Goal: Task Accomplishment & Management: Use online tool/utility

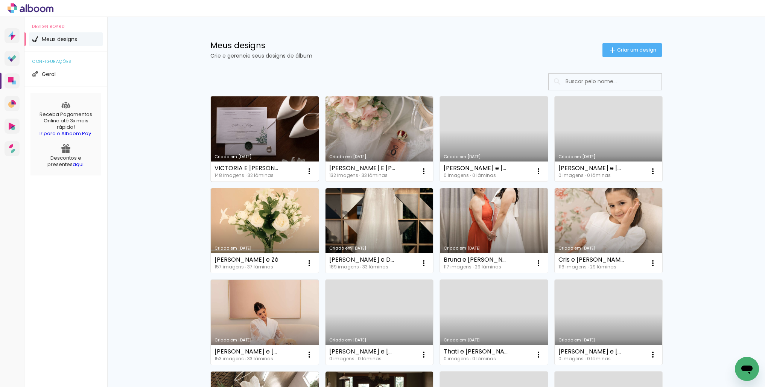
click at [288, 138] on link "Criado em [DATE]" at bounding box center [265, 138] width 108 height 85
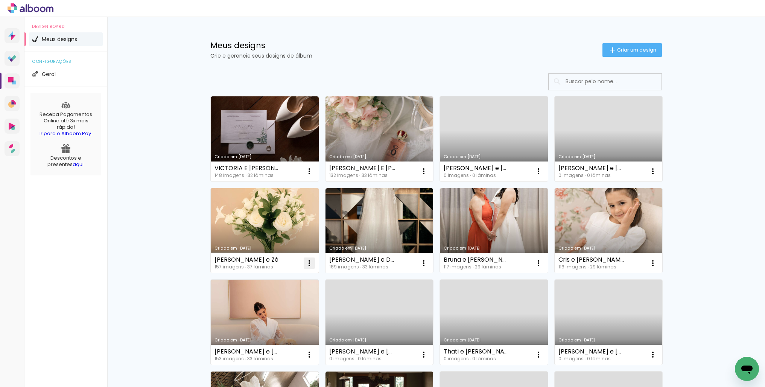
click at [311, 261] on iron-icon at bounding box center [309, 262] width 9 height 9
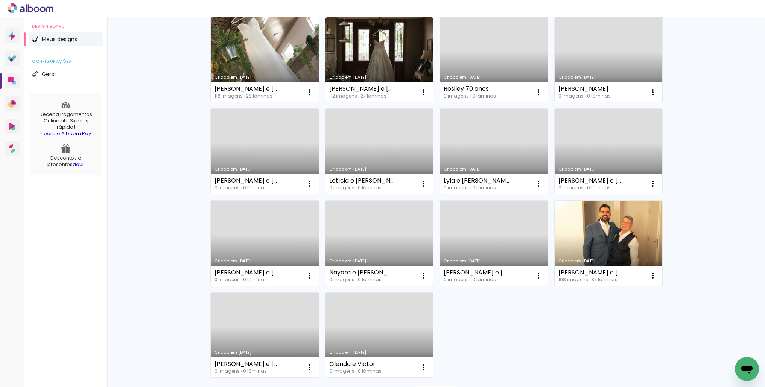
scroll to position [357, 0]
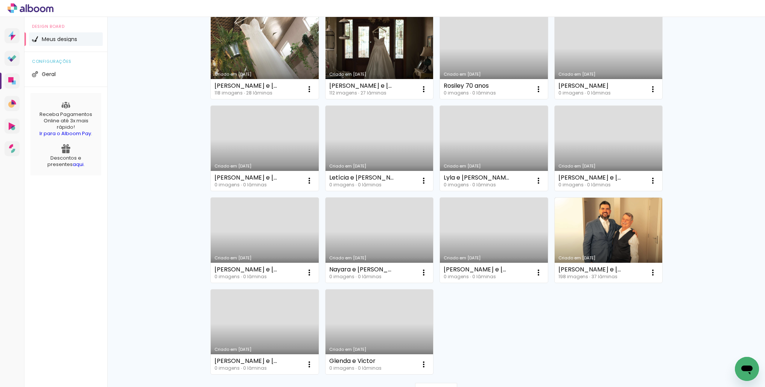
click at [607, 129] on link "Criado em [DATE]" at bounding box center [608, 148] width 108 height 85
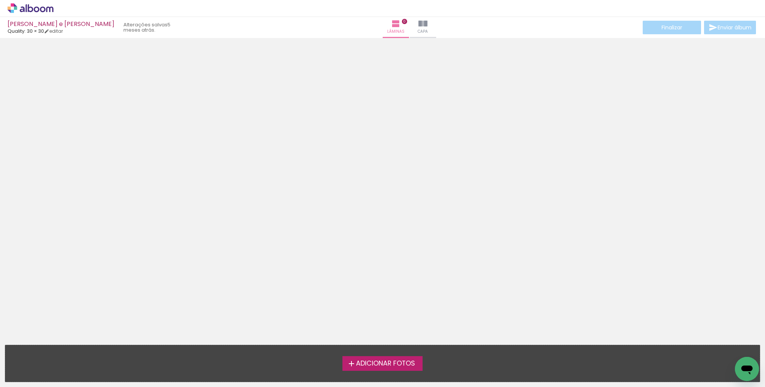
click at [405, 364] on span "Adicionar Fotos" at bounding box center [385, 363] width 59 height 7
click at [0, 0] on input "file" at bounding box center [0, 0] width 0 height 0
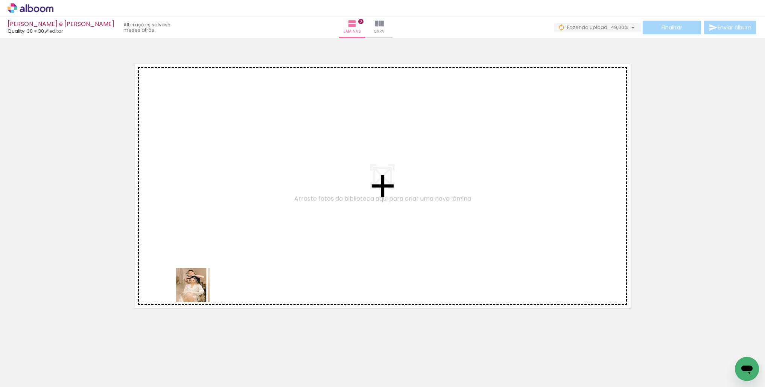
drag, startPoint x: 91, startPoint y: 355, endPoint x: 266, endPoint y: 256, distance: 200.6
click at [267, 254] on quentale-workspace at bounding box center [382, 193] width 765 height 387
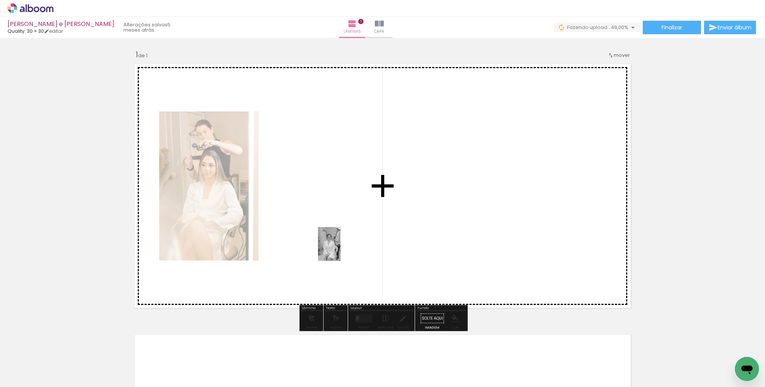
drag, startPoint x: 119, startPoint y: 369, endPoint x: 340, endPoint y: 249, distance: 251.8
click at [340, 249] on quentale-workspace at bounding box center [382, 193] width 765 height 387
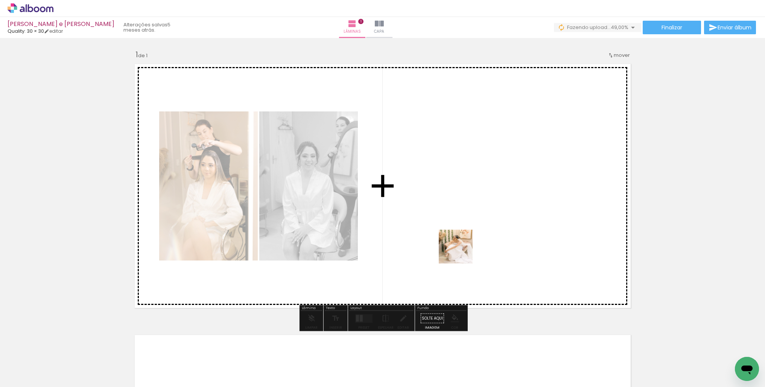
drag, startPoint x: 168, startPoint y: 356, endPoint x: 392, endPoint y: 297, distance: 231.3
click at [469, 246] on quentale-workspace at bounding box center [382, 193] width 765 height 387
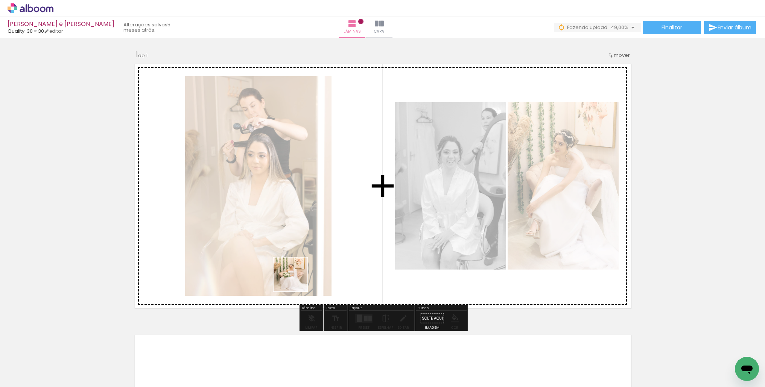
drag, startPoint x: 210, startPoint y: 359, endPoint x: 289, endPoint y: 316, distance: 90.0
click at [305, 272] on quentale-workspace at bounding box center [382, 193] width 765 height 387
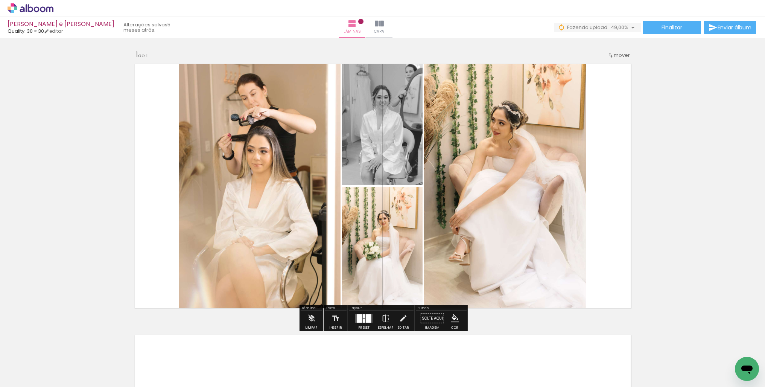
drag, startPoint x: 250, startPoint y: 357, endPoint x: 351, endPoint y: 253, distance: 144.2
click at [348, 254] on quentale-workspace at bounding box center [382, 193] width 765 height 387
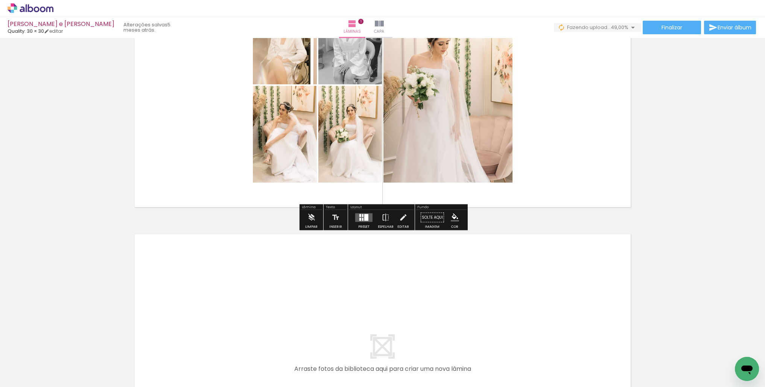
scroll to position [112, 0]
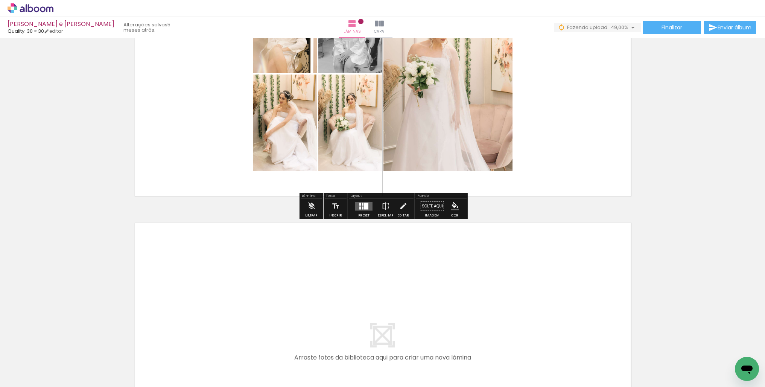
drag, startPoint x: 297, startPoint y: 350, endPoint x: 281, endPoint y: 320, distance: 34.5
click at [281, 320] on quentale-workspace at bounding box center [382, 193] width 765 height 387
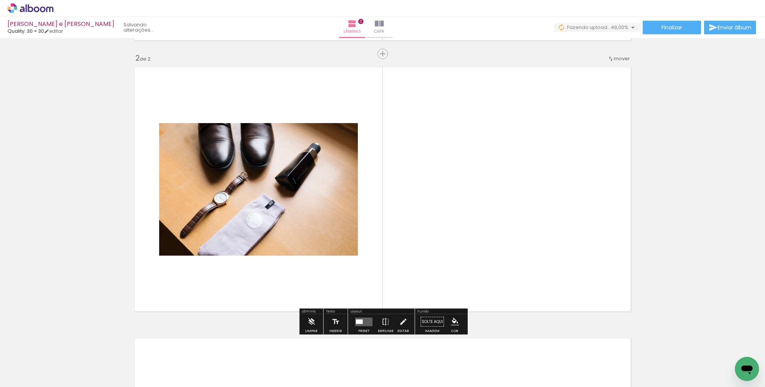
scroll to position [268, 0]
drag, startPoint x: 332, startPoint y: 363, endPoint x: 419, endPoint y: 245, distance: 146.4
click at [419, 245] on quentale-workspace at bounding box center [382, 193] width 765 height 387
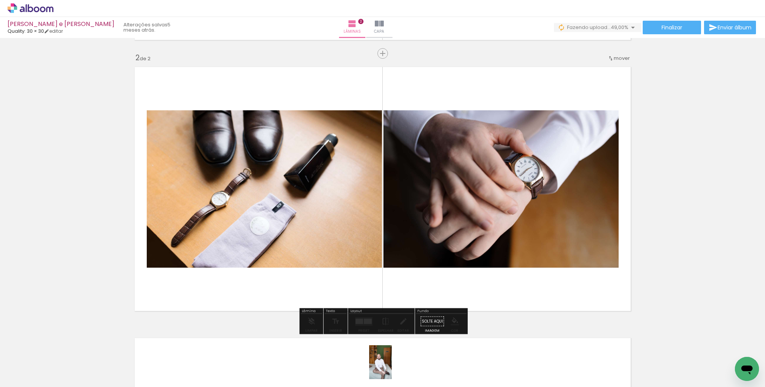
drag, startPoint x: 378, startPoint y: 367, endPoint x: 392, endPoint y: 367, distance: 13.2
click at [391, 367] on quentale-thumb at bounding box center [370, 361] width 42 height 43
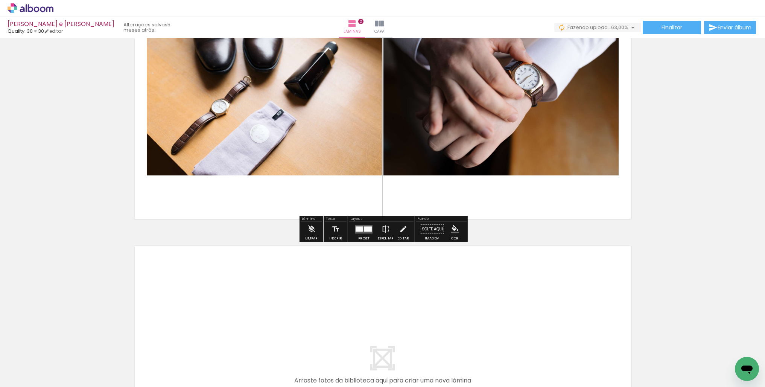
scroll to position [377, 0]
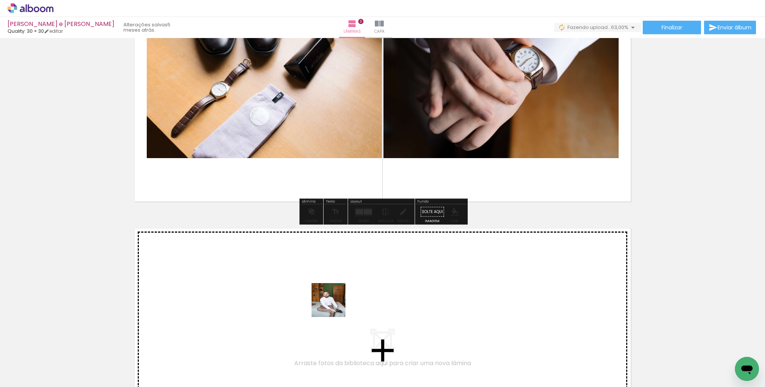
drag, startPoint x: 351, startPoint y: 326, endPoint x: 334, endPoint y: 305, distance: 27.0
click at [334, 305] on quentale-workspace at bounding box center [382, 193] width 765 height 387
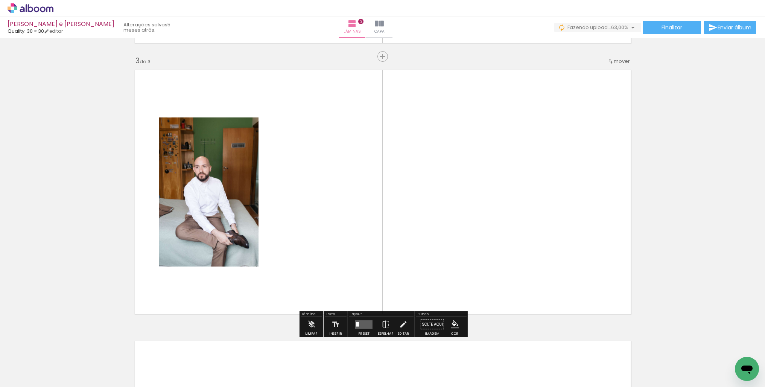
scroll to position [539, 0]
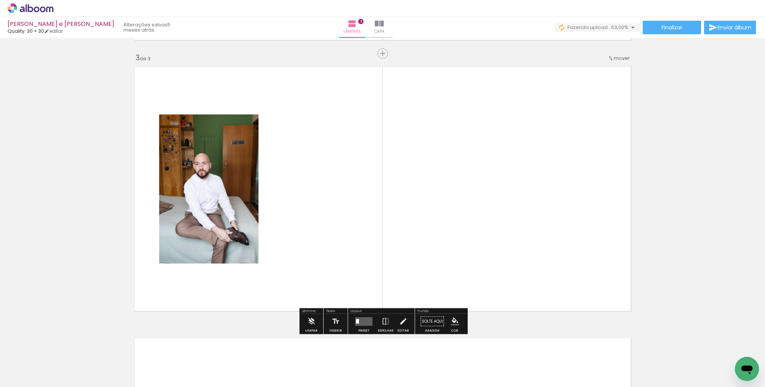
drag, startPoint x: 411, startPoint y: 363, endPoint x: 407, endPoint y: 290, distance: 72.7
click at [385, 261] on quentale-workspace at bounding box center [382, 193] width 765 height 387
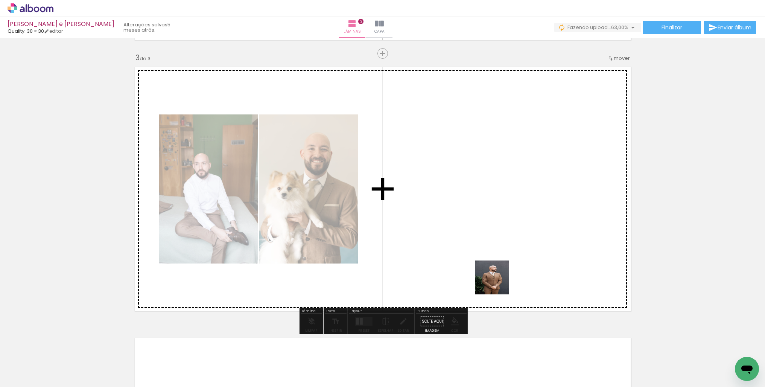
drag, startPoint x: 467, startPoint y: 348, endPoint x: 517, endPoint y: 227, distance: 130.5
click at [517, 227] on quentale-workspace at bounding box center [382, 193] width 765 height 387
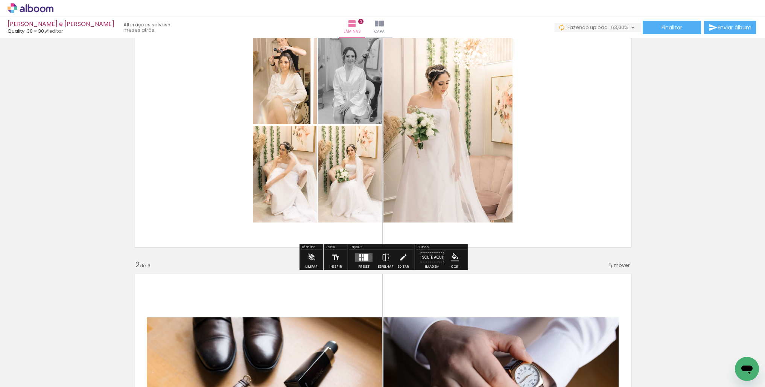
scroll to position [65, 0]
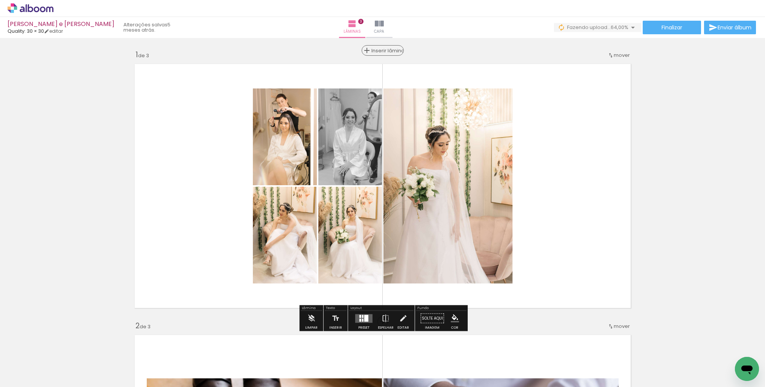
click at [381, 50] on span "Inserir lâmina" at bounding box center [385, 50] width 29 height 5
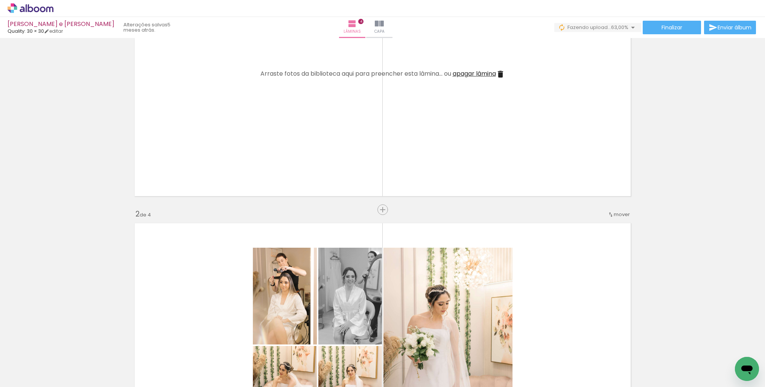
scroll to position [113, 0]
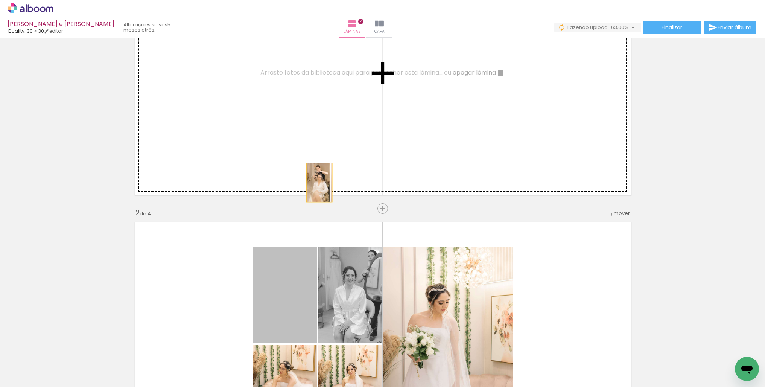
drag, startPoint x: 294, startPoint y: 281, endPoint x: 329, endPoint y: 129, distance: 155.8
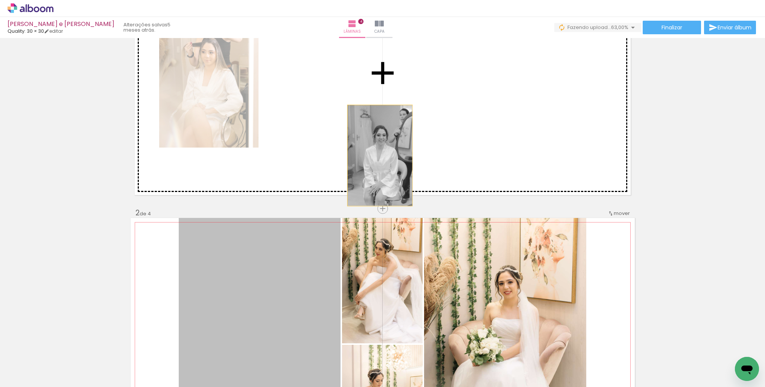
drag, startPoint x: 361, startPoint y: 178, endPoint x: 443, endPoint y: 159, distance: 84.1
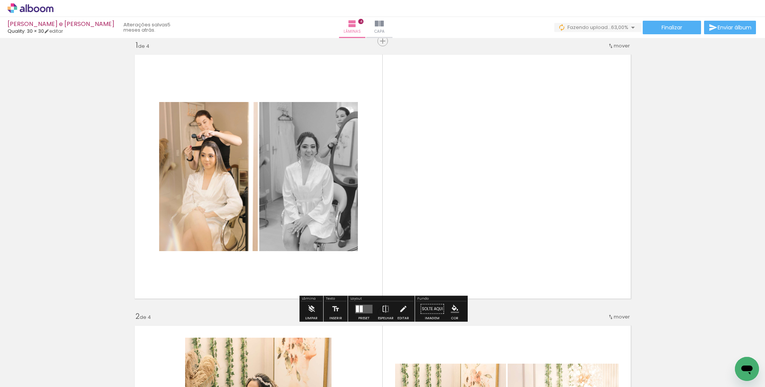
scroll to position [0, 0]
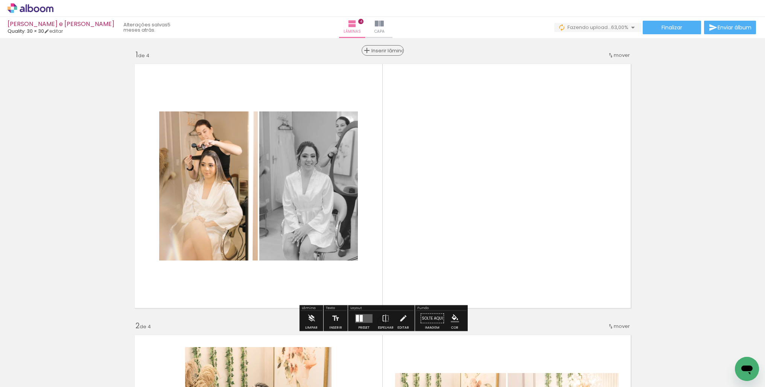
click at [382, 48] on span "Inserir lâmina" at bounding box center [385, 50] width 29 height 5
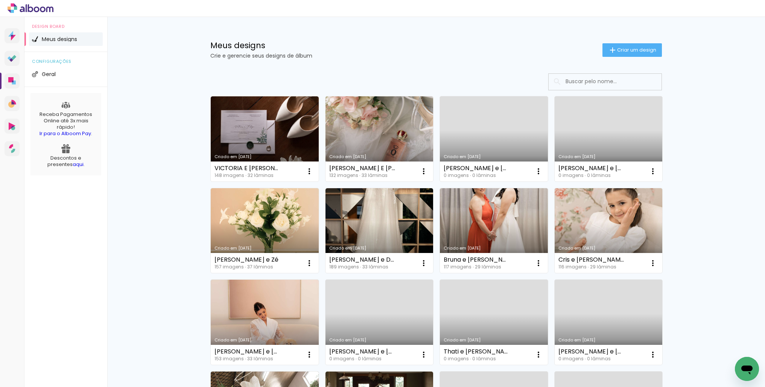
click at [593, 137] on link "Criado em [DATE]" at bounding box center [608, 138] width 108 height 85
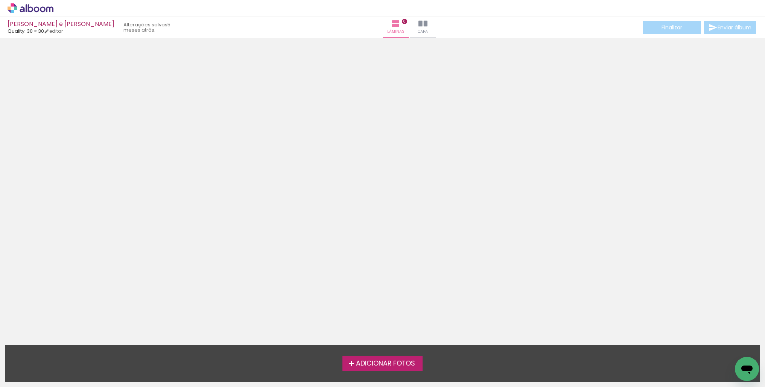
click at [368, 368] on label "Adicionar Fotos" at bounding box center [382, 363] width 80 height 14
click at [0, 0] on input "file" at bounding box center [0, 0] width 0 height 0
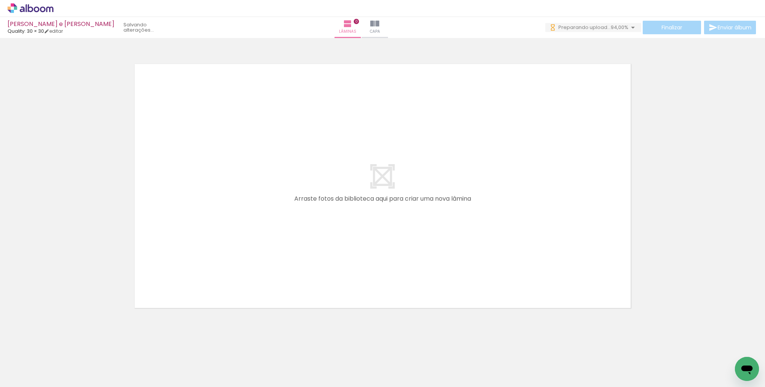
scroll to position [0, 3512]
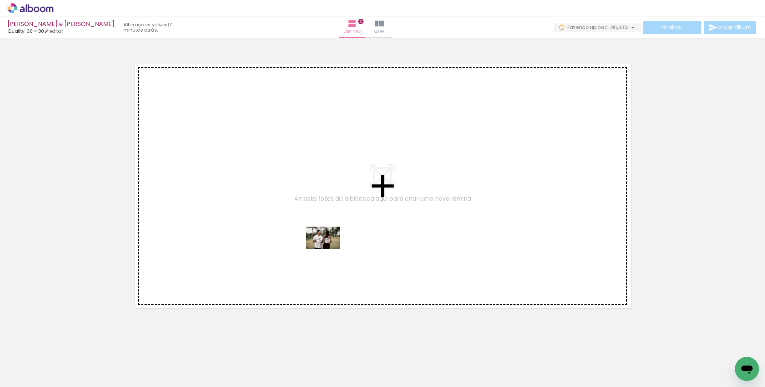
drag, startPoint x: 529, startPoint y: 372, endPoint x: 336, endPoint y: 250, distance: 227.8
click at [328, 249] on quentale-workspace at bounding box center [382, 193] width 765 height 387
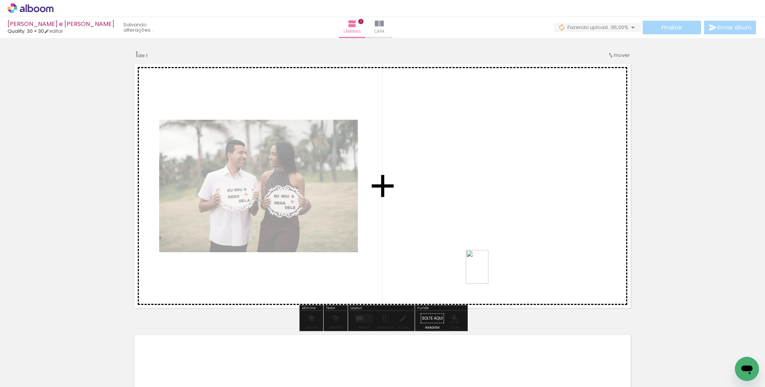
drag, startPoint x: 571, startPoint y: 369, endPoint x: 500, endPoint y: 282, distance: 112.2
click at [488, 272] on quentale-workspace at bounding box center [382, 193] width 765 height 387
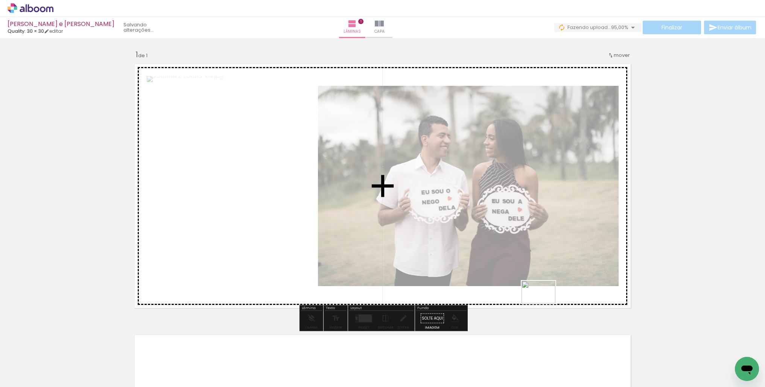
drag, startPoint x: 612, startPoint y: 362, endPoint x: 544, endPoint y: 303, distance: 89.6
click at [544, 303] on quentale-workspace at bounding box center [382, 193] width 765 height 387
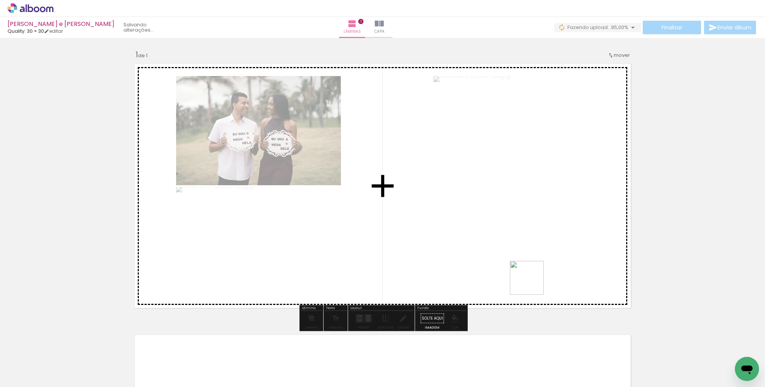
drag, startPoint x: 646, startPoint y: 363, endPoint x: 522, endPoint y: 337, distance: 126.6
click at [532, 283] on quentale-workspace at bounding box center [382, 193] width 765 height 387
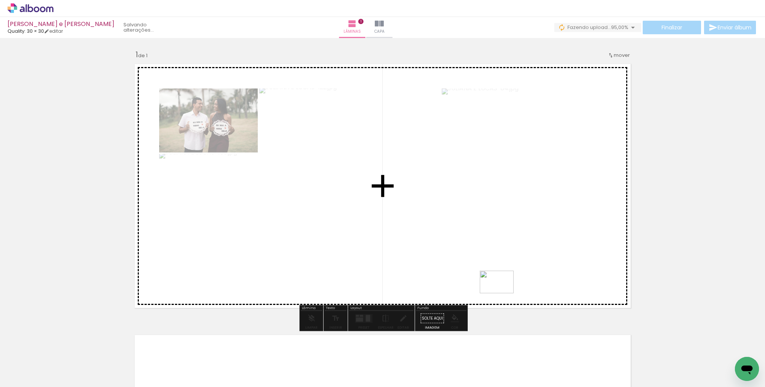
drag, startPoint x: 684, startPoint y: 365, endPoint x: 511, endPoint y: 294, distance: 187.0
click at [502, 293] on quentale-workspace at bounding box center [382, 193] width 765 height 387
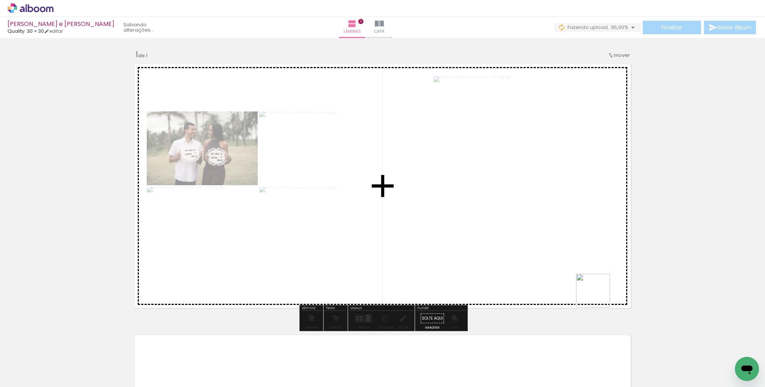
drag, startPoint x: 723, startPoint y: 358, endPoint x: 521, endPoint y: 266, distance: 222.5
click at [520, 261] on quentale-workspace at bounding box center [382, 193] width 765 height 387
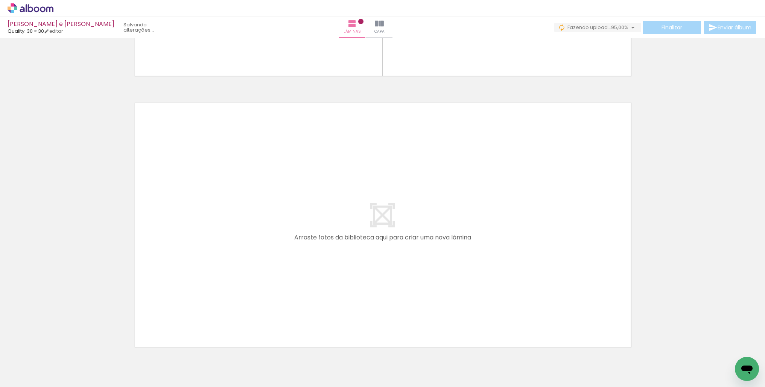
scroll to position [231, 0]
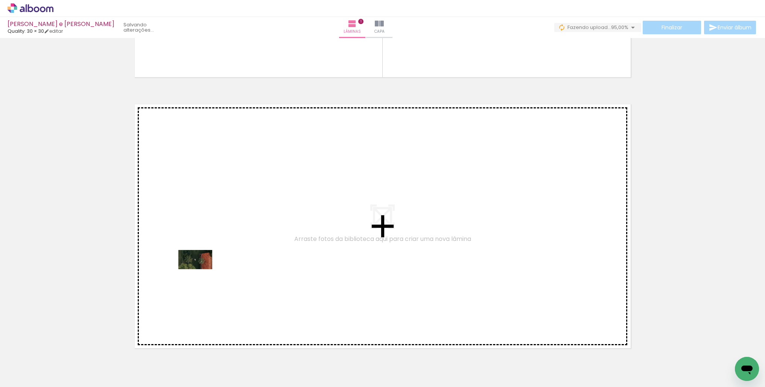
drag, startPoint x: 76, startPoint y: 366, endPoint x: 201, endPoint y: 272, distance: 156.1
click at [201, 272] on quentale-workspace at bounding box center [382, 193] width 765 height 387
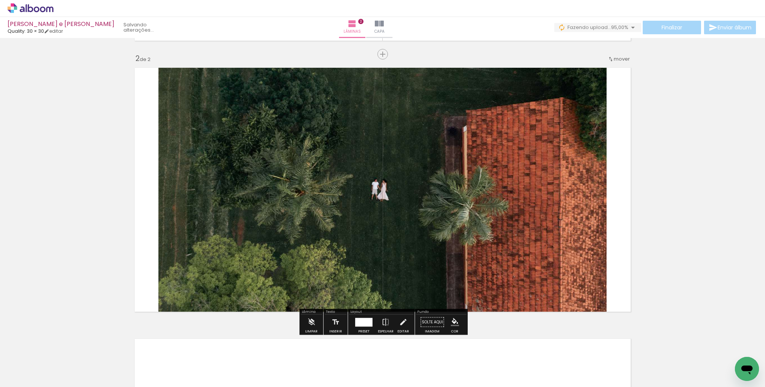
scroll to position [268, 0]
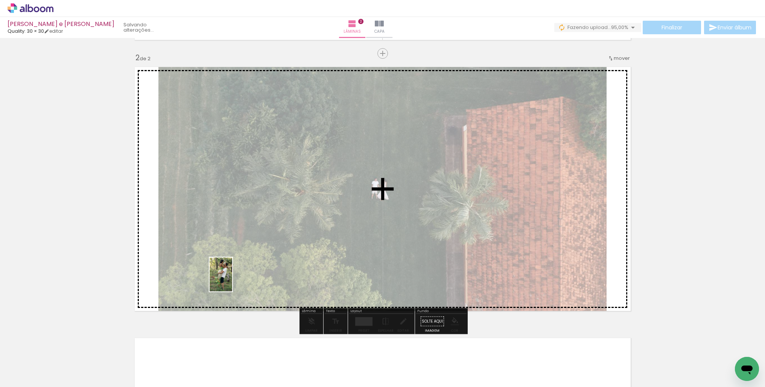
drag, startPoint x: 121, startPoint y: 361, endPoint x: 226, endPoint y: 314, distance: 114.1
click at [232, 280] on quentale-workspace at bounding box center [382, 193] width 765 height 387
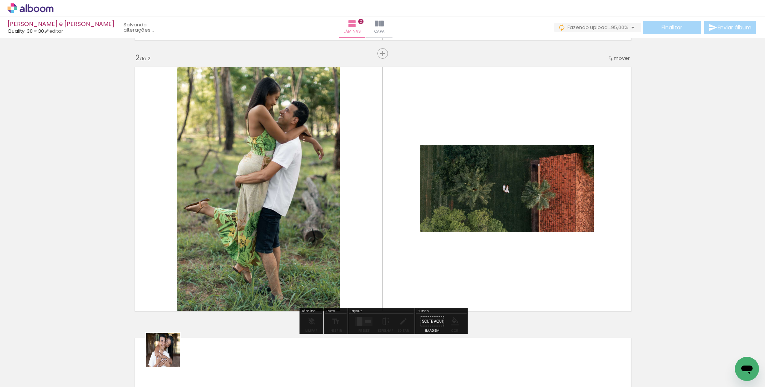
drag, startPoint x: 168, startPoint y: 355, endPoint x: 291, endPoint y: 275, distance: 146.1
click at [301, 253] on quentale-workspace at bounding box center [382, 193] width 765 height 387
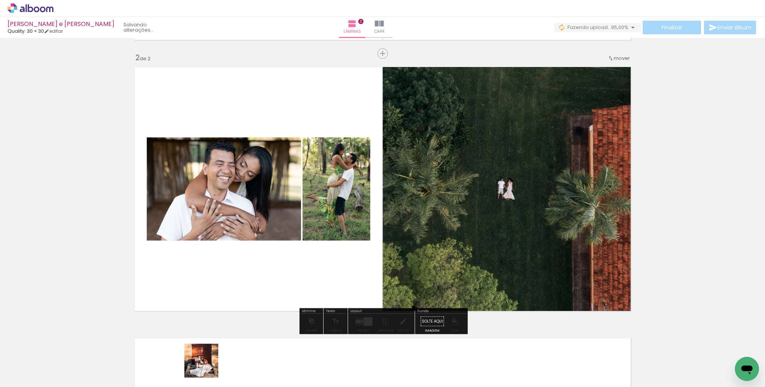
drag, startPoint x: 205, startPoint y: 370, endPoint x: 279, endPoint y: 259, distance: 134.2
click at [276, 244] on quentale-workspace at bounding box center [382, 193] width 765 height 387
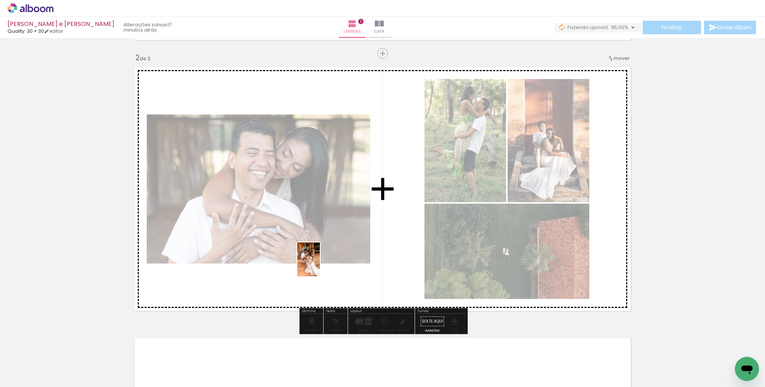
drag, startPoint x: 234, startPoint y: 363, endPoint x: 328, endPoint y: 291, distance: 119.1
click at [320, 265] on quentale-workspace at bounding box center [382, 193] width 765 height 387
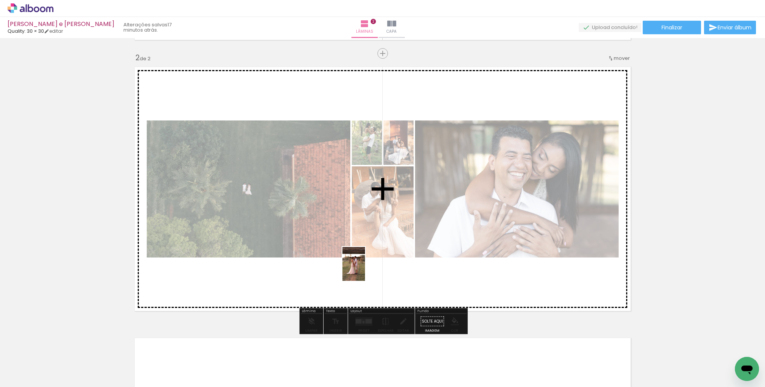
drag, startPoint x: 284, startPoint y: 363, endPoint x: 365, endPoint y: 269, distance: 123.2
click at [365, 269] on quentale-workspace at bounding box center [382, 193] width 765 height 387
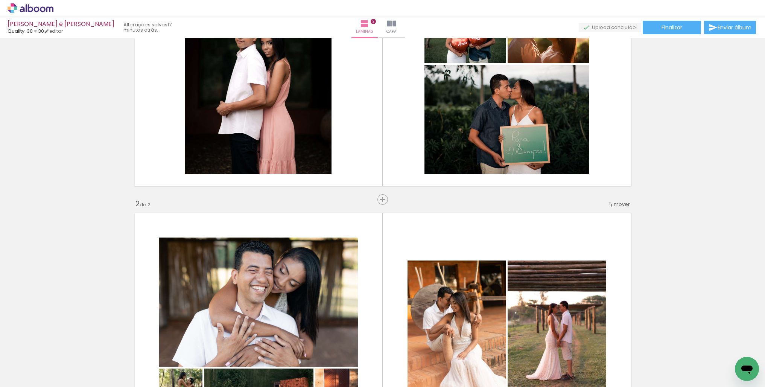
scroll to position [0, 0]
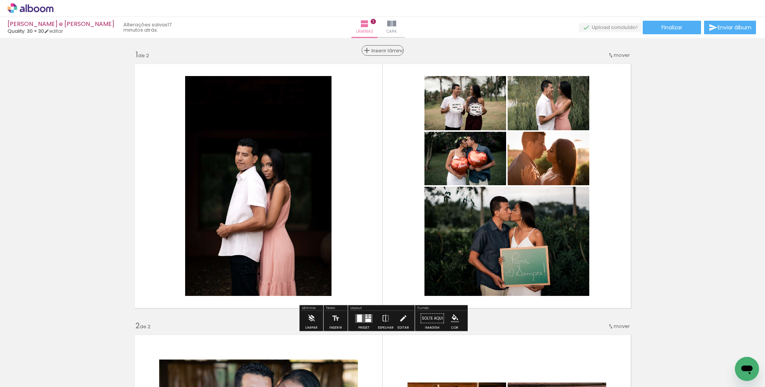
click at [383, 52] on span "Inserir lâmina" at bounding box center [385, 50] width 29 height 5
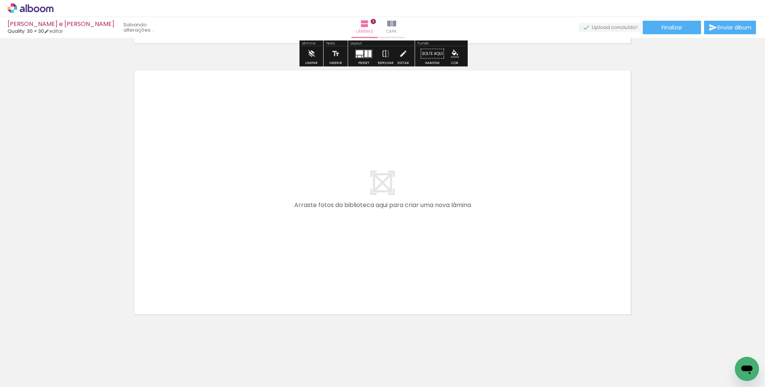
scroll to position [811, 0]
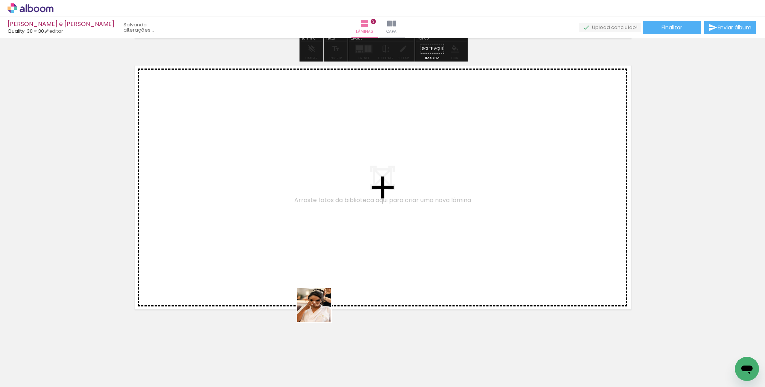
drag, startPoint x: 322, startPoint y: 319, endPoint x: 282, endPoint y: 234, distance: 93.5
click at [282, 234] on quentale-workspace at bounding box center [382, 193] width 765 height 387
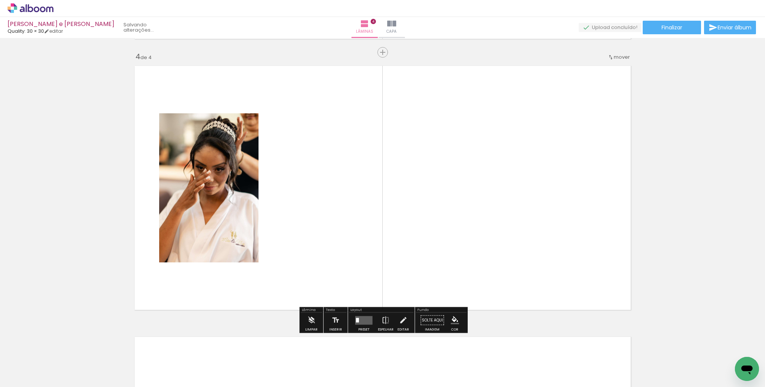
scroll to position [809, 0]
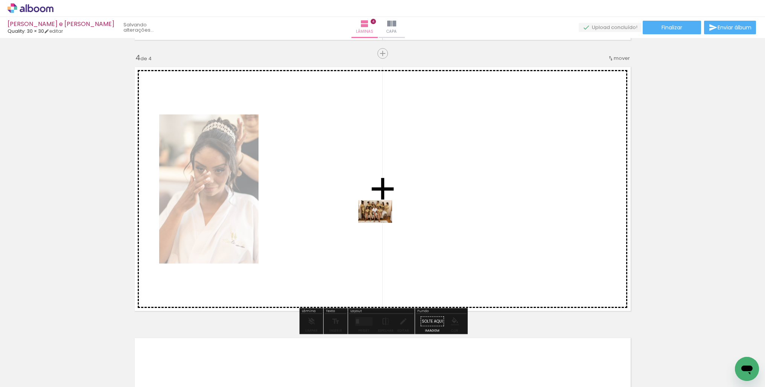
drag, startPoint x: 375, startPoint y: 356, endPoint x: 380, endPoint y: 222, distance: 134.0
click at [380, 222] on quentale-workspace at bounding box center [382, 193] width 765 height 387
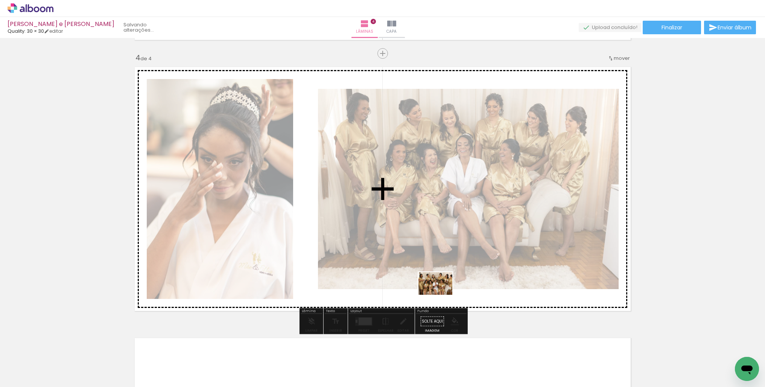
drag, startPoint x: 416, startPoint y: 366, endPoint x: 441, endPoint y: 294, distance: 75.8
click at [441, 294] on quentale-workspace at bounding box center [382, 193] width 765 height 387
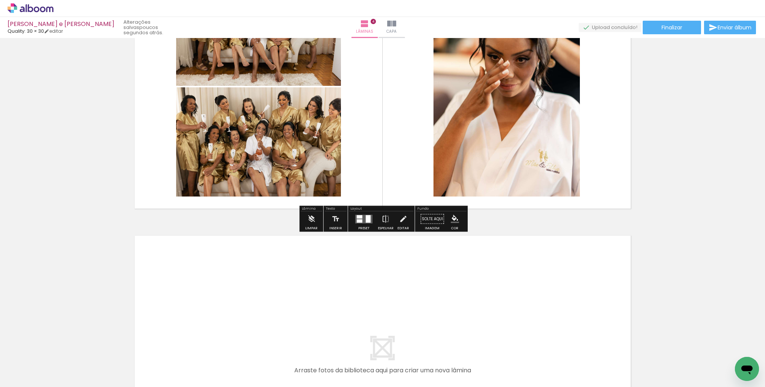
scroll to position [915, 0]
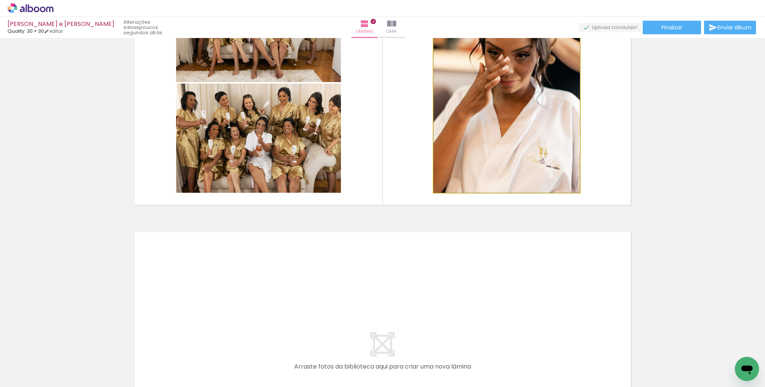
drag, startPoint x: 484, startPoint y: 140, endPoint x: 470, endPoint y: 154, distance: 19.2
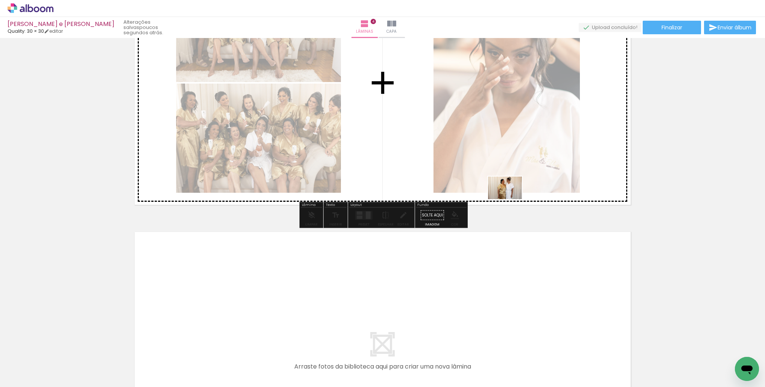
drag, startPoint x: 458, startPoint y: 357, endPoint x: 511, endPoint y: 198, distance: 167.3
click at [511, 198] on quentale-workspace at bounding box center [382, 193] width 765 height 387
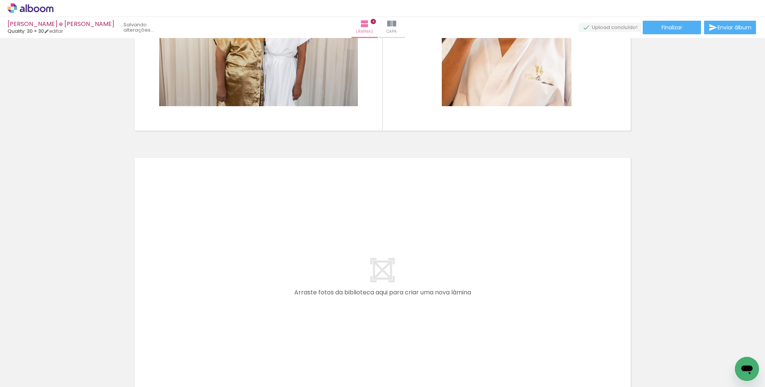
scroll to position [0, 337]
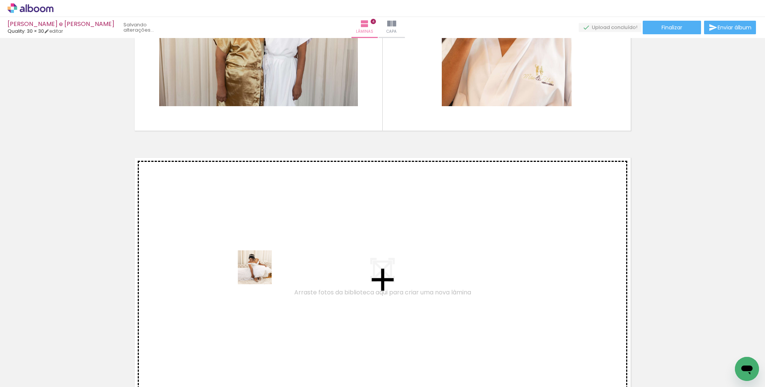
drag, startPoint x: 159, startPoint y: 372, endPoint x: 260, endPoint y: 272, distance: 142.5
click at [260, 272] on quentale-workspace at bounding box center [382, 193] width 765 height 387
